Goal: Task Accomplishment & Management: Complete application form

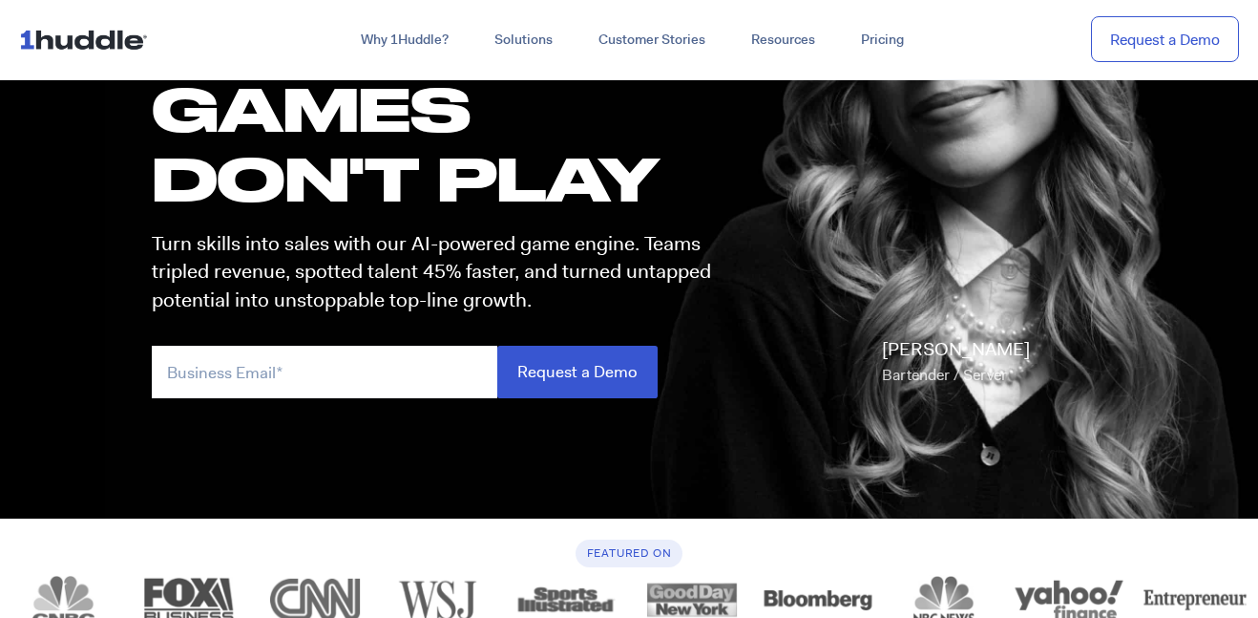
click at [363, 342] on div "these GAMES DON'T PLAY Turn skills into sales with our AI-powered game engine. …" at bounding box center [431, 210] width 596 height 414
click at [374, 357] on input "email" at bounding box center [325, 372] width 346 height 53
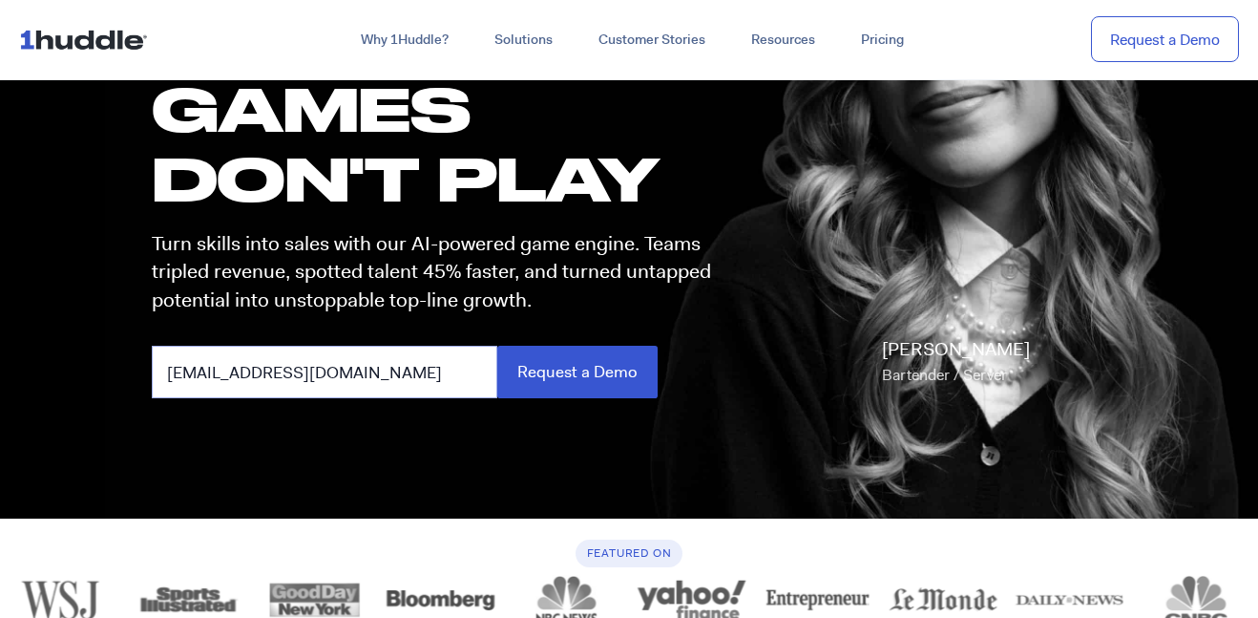
type input "[EMAIL_ADDRESS][DOMAIN_NAME]"
click at [497, 346] on input "Request a Demo" at bounding box center [577, 372] width 160 height 53
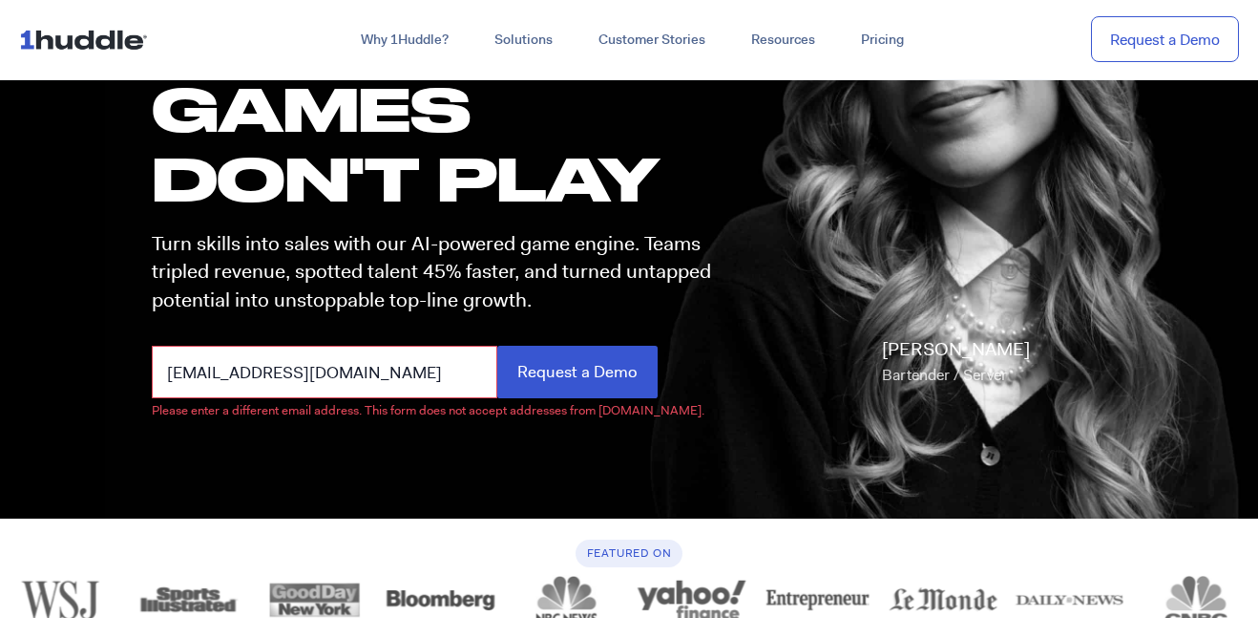
click at [423, 378] on input "[EMAIL_ADDRESS][DOMAIN_NAME]" at bounding box center [325, 372] width 346 height 53
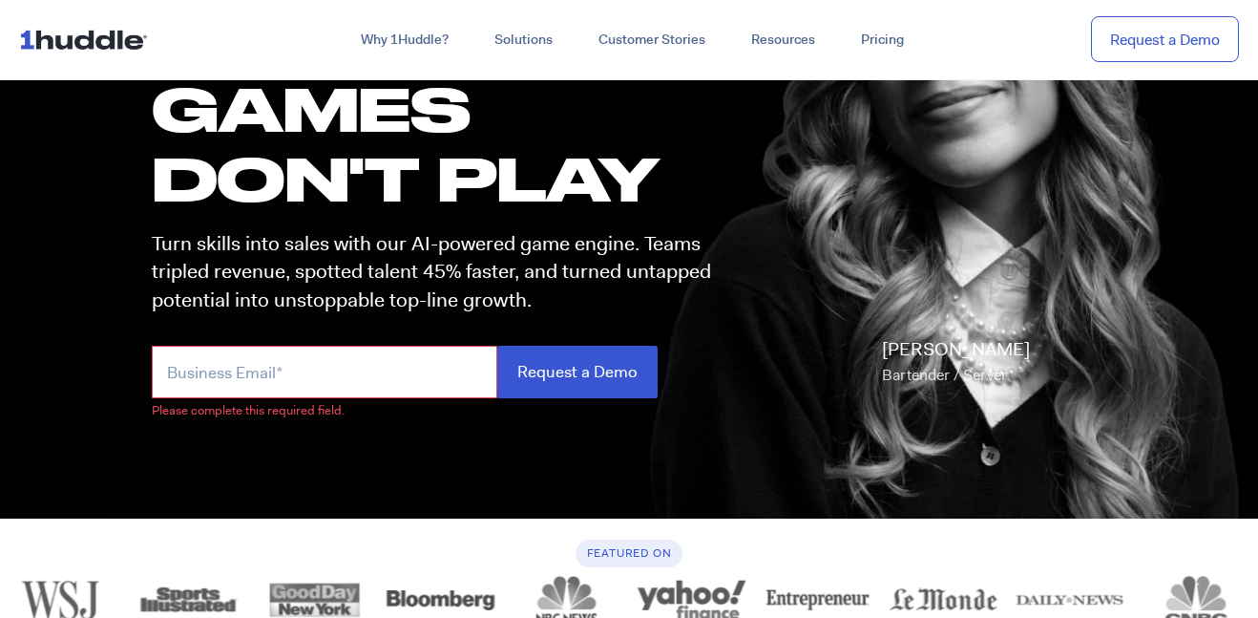
click at [429, 480] on div "these GAMES DON'T PLAY Turn skills into sales with our AI-powered game engine. …" at bounding box center [629, 224] width 993 height 587
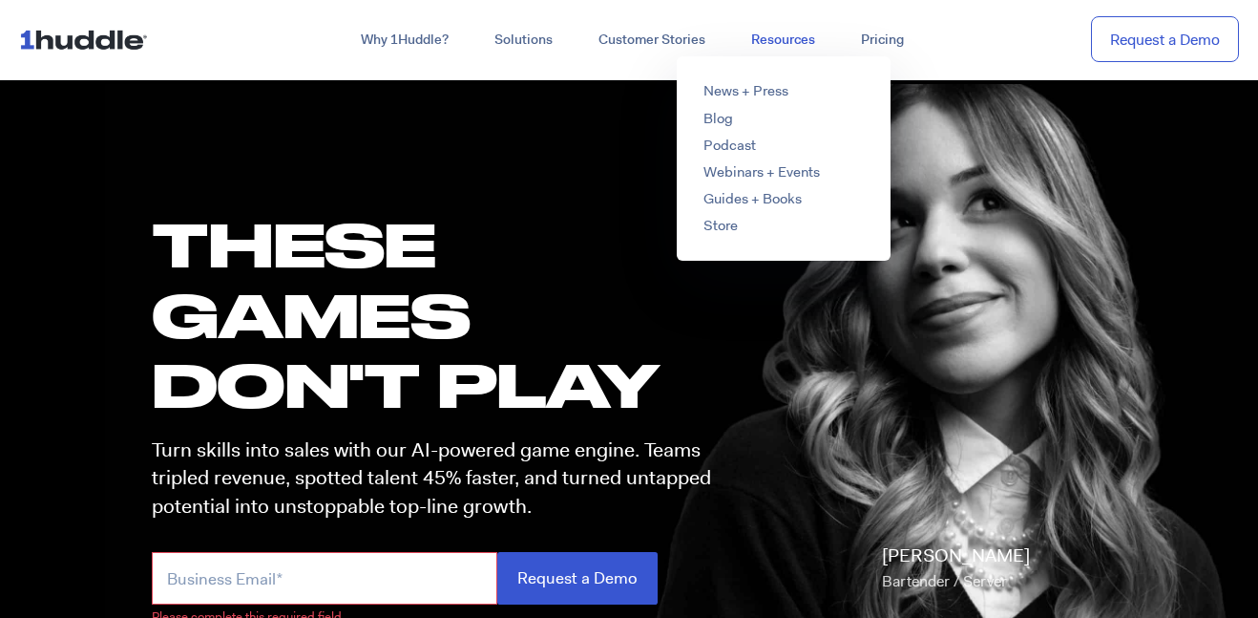
click at [773, 46] on link "Resources" at bounding box center [784, 40] width 110 height 34
